Goal: Find specific page/section: Find specific page/section

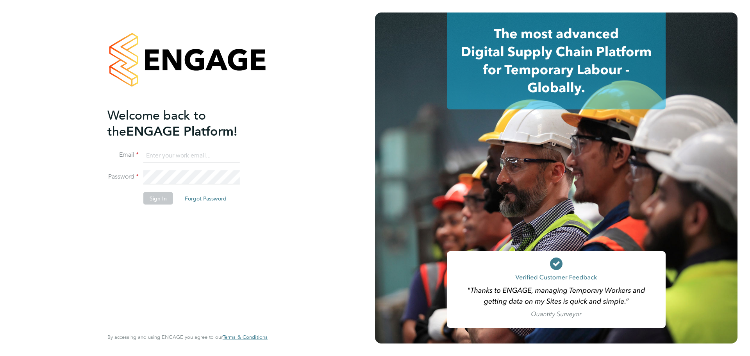
type input "Kirsty.collins@uk.g4s.com"
click at [155, 203] on button "Sign In" at bounding box center [158, 198] width 30 height 12
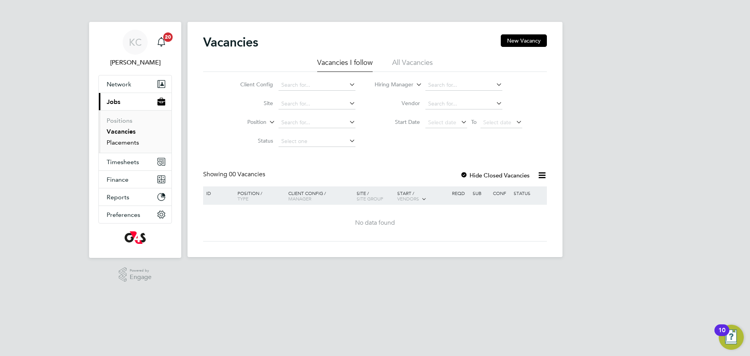
click at [120, 142] on link "Placements" at bounding box center [123, 142] width 32 height 7
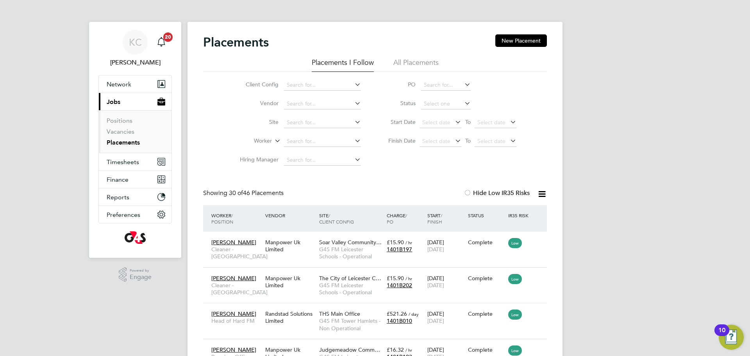
click at [463, 103] on icon at bounding box center [463, 103] width 0 height 11
click at [446, 98] on input at bounding box center [446, 103] width 50 height 11
click at [443, 116] on li "Active" at bounding box center [445, 114] width 50 height 10
type input "Active"
click at [308, 86] on input at bounding box center [322, 85] width 77 height 11
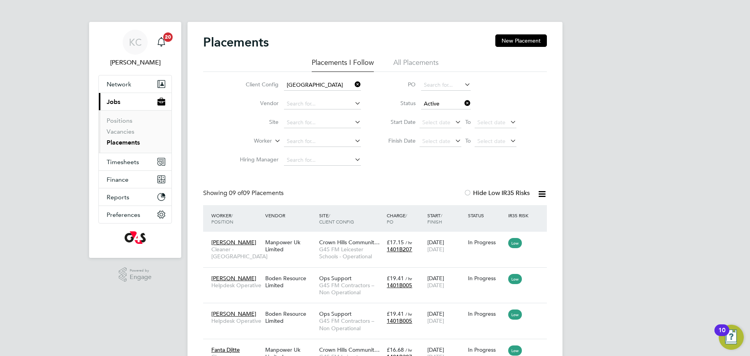
click at [306, 94] on li "G4S FM Leicester Schools - Operational" at bounding box center [372, 95] width 179 height 11
type input "G4S FM Leicester Schools - Operational"
